Goal: Task Accomplishment & Management: Manage account settings

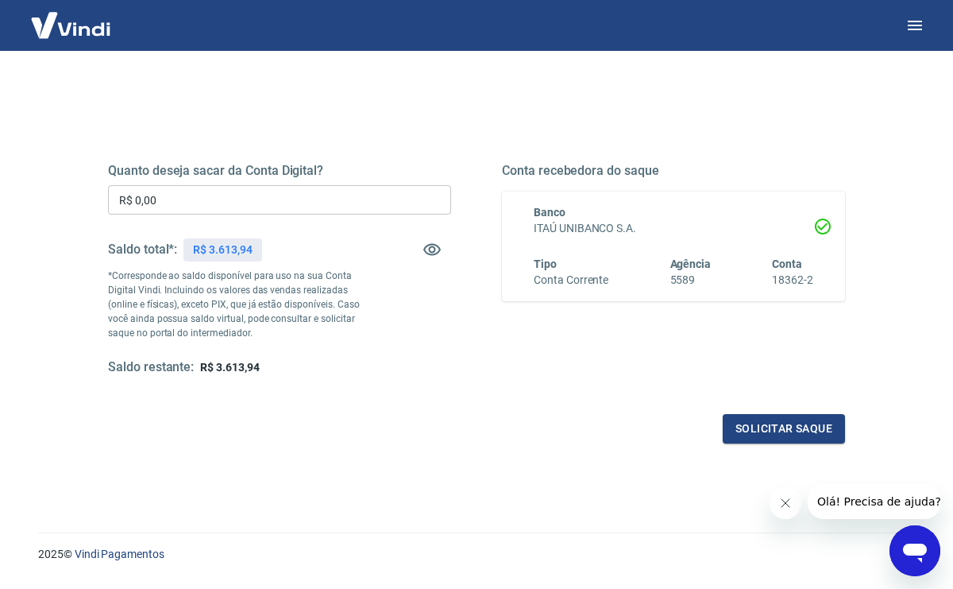
scroll to position [159, 0]
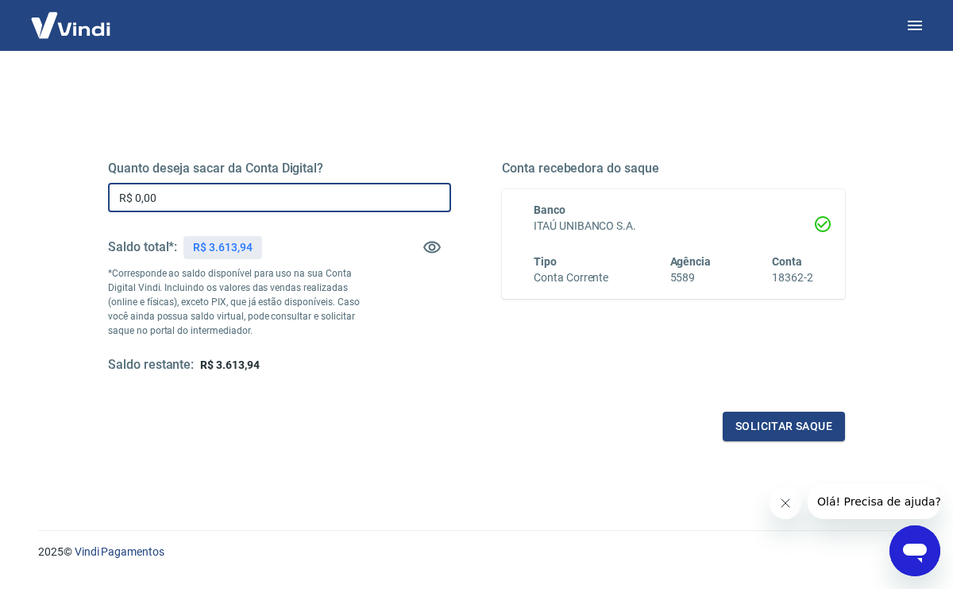
drag, startPoint x: 282, startPoint y: 193, endPoint x: 52, endPoint y: 193, distance: 230.4
click at [52, 193] on div "Quanto deseja sacar da Conta Digital? R$ 0,00 ​ Saldo total*: R$ 3.613,94 *Corr…" at bounding box center [476, 343] width 877 height 568
type input "R$ 3.600,00"
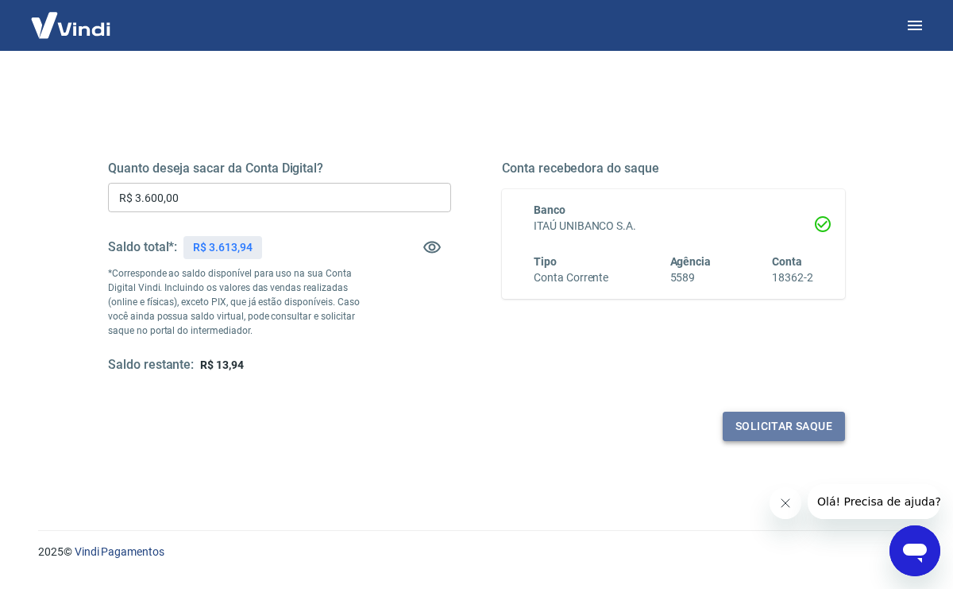
click at [755, 419] on button "Solicitar saque" at bounding box center [784, 425] width 122 height 29
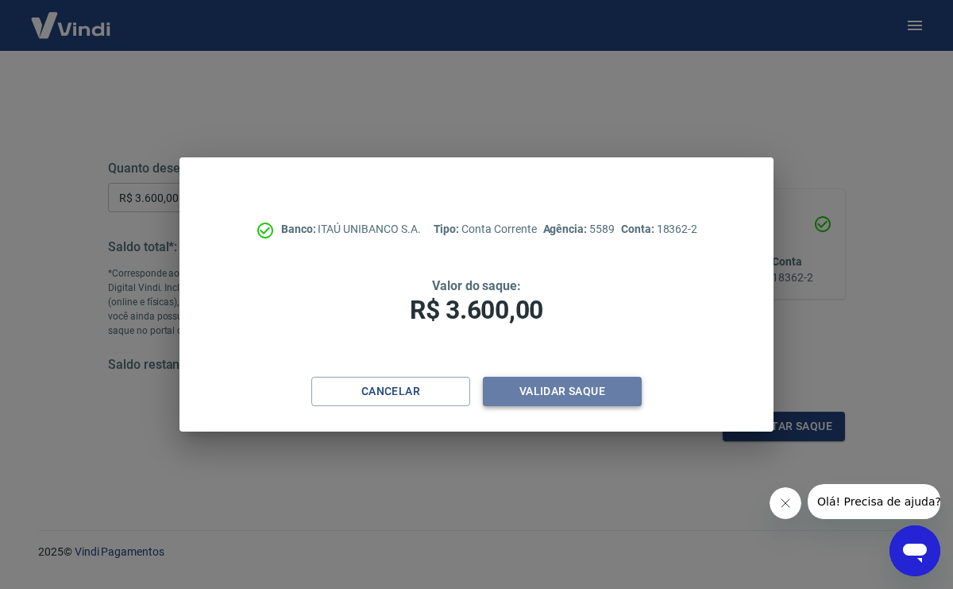
click at [561, 392] on button "Validar saque" at bounding box center [562, 391] width 159 height 29
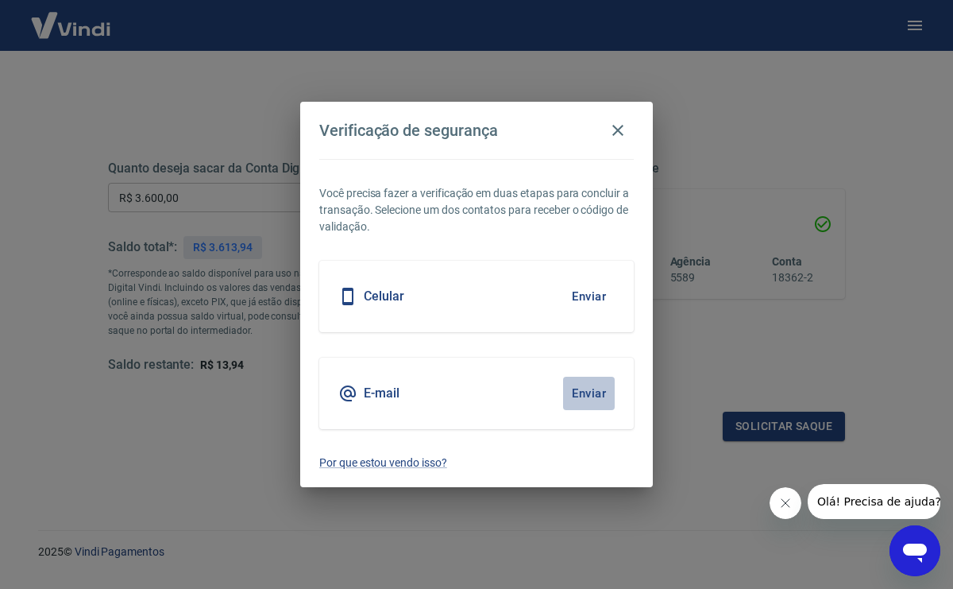
click at [583, 393] on button "Enviar" at bounding box center [589, 393] width 52 height 33
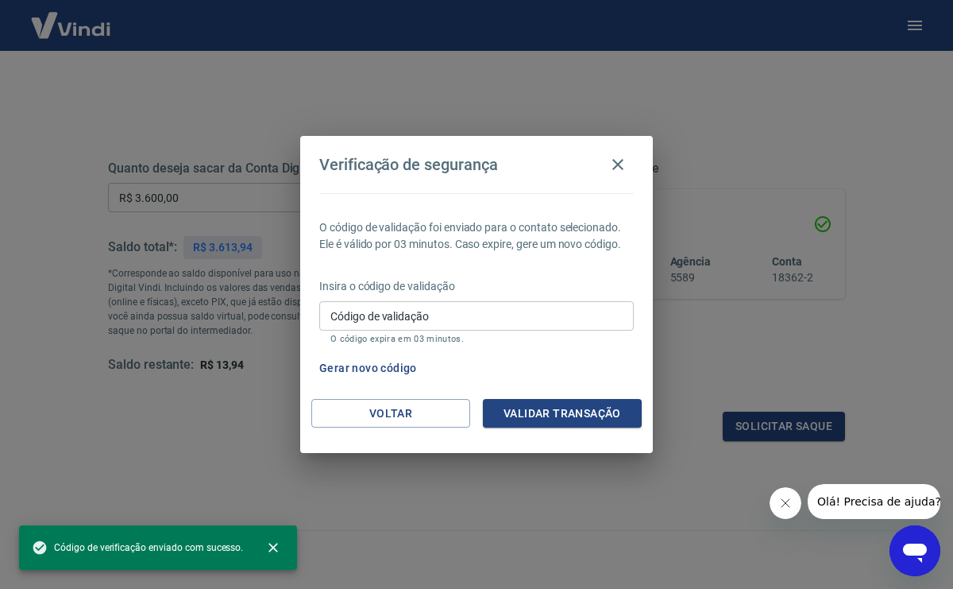
click at [458, 318] on input "Código de validação" at bounding box center [476, 315] width 315 height 29
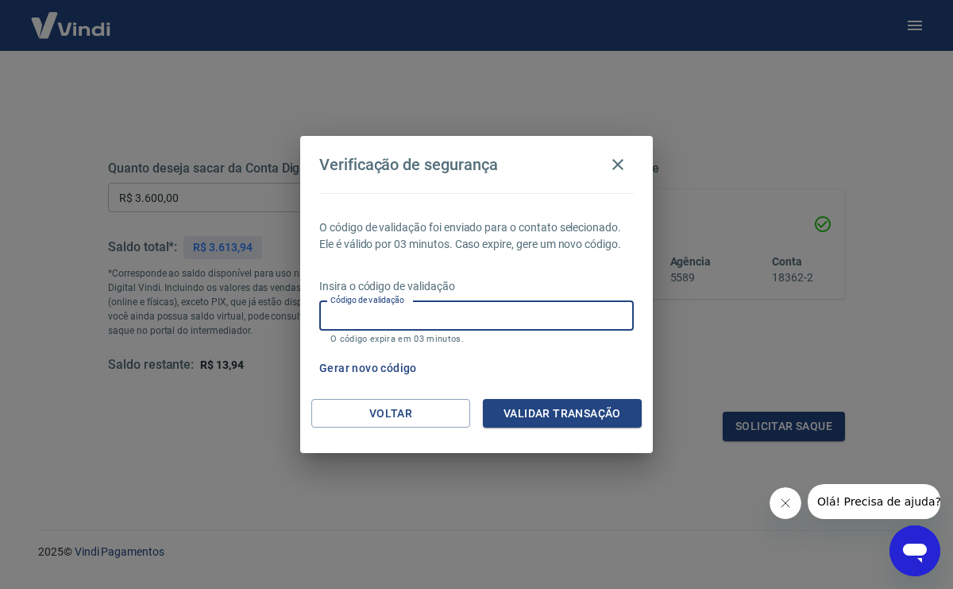
paste input "514941"
type input "514941"
click at [575, 411] on button "Validar transação" at bounding box center [562, 413] width 159 height 29
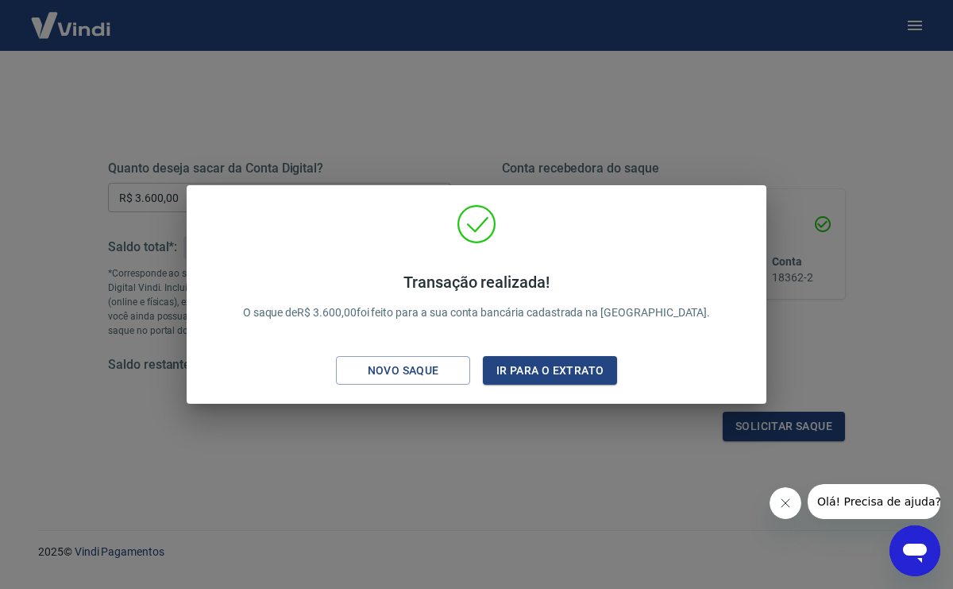
click at [803, 350] on div "Transação realizada! O saque de R$ 3.600,00 foi feito para a sua conta bancária…" at bounding box center [476, 294] width 953 height 589
